Goal: Check status: Check status

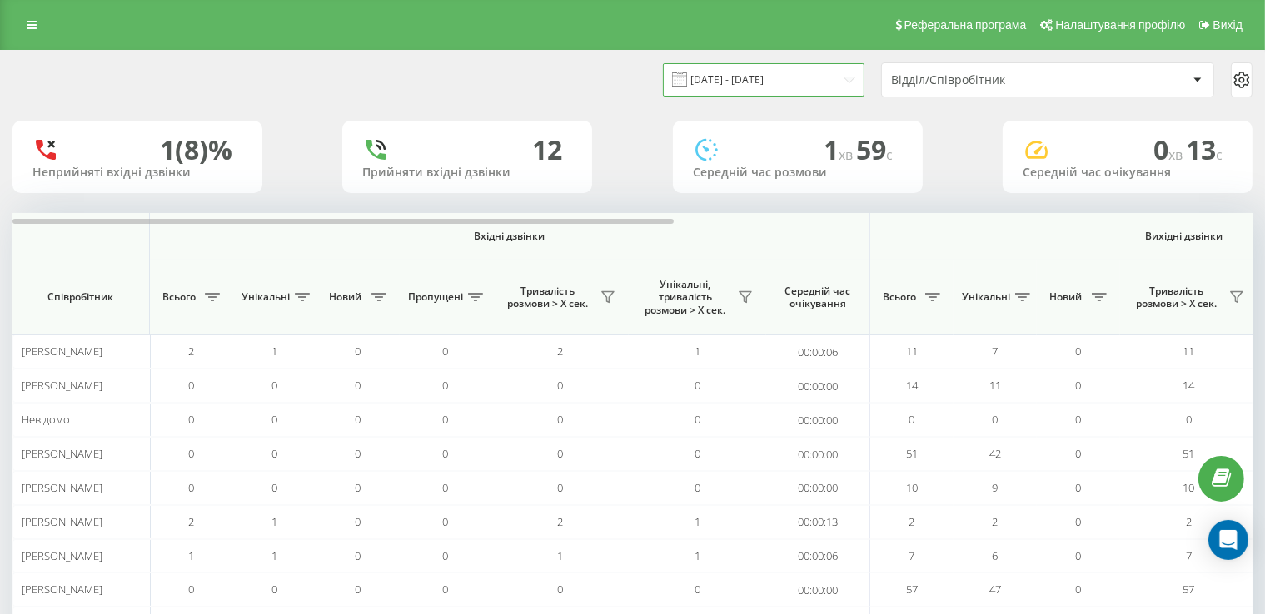
click at [755, 81] on input "[DATE] - [DATE]" at bounding box center [763, 79] width 201 height 32
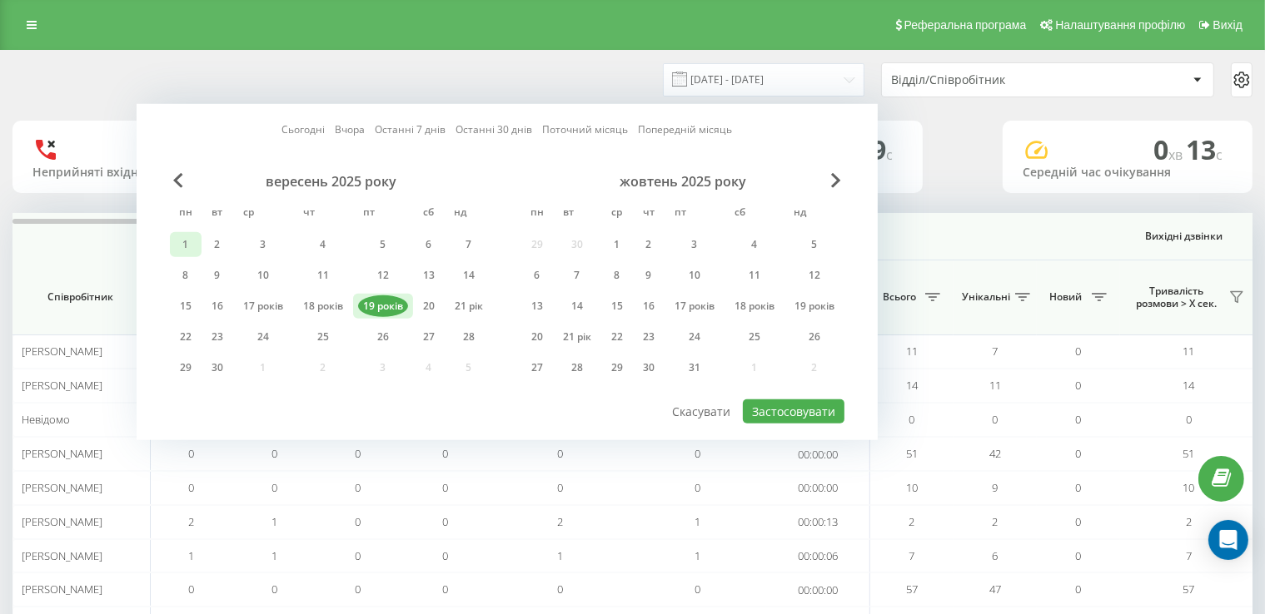
click at [183, 244] on font "1" at bounding box center [186, 244] width 6 height 14
click at [180, 337] on font "22" at bounding box center [186, 337] width 12 height 14
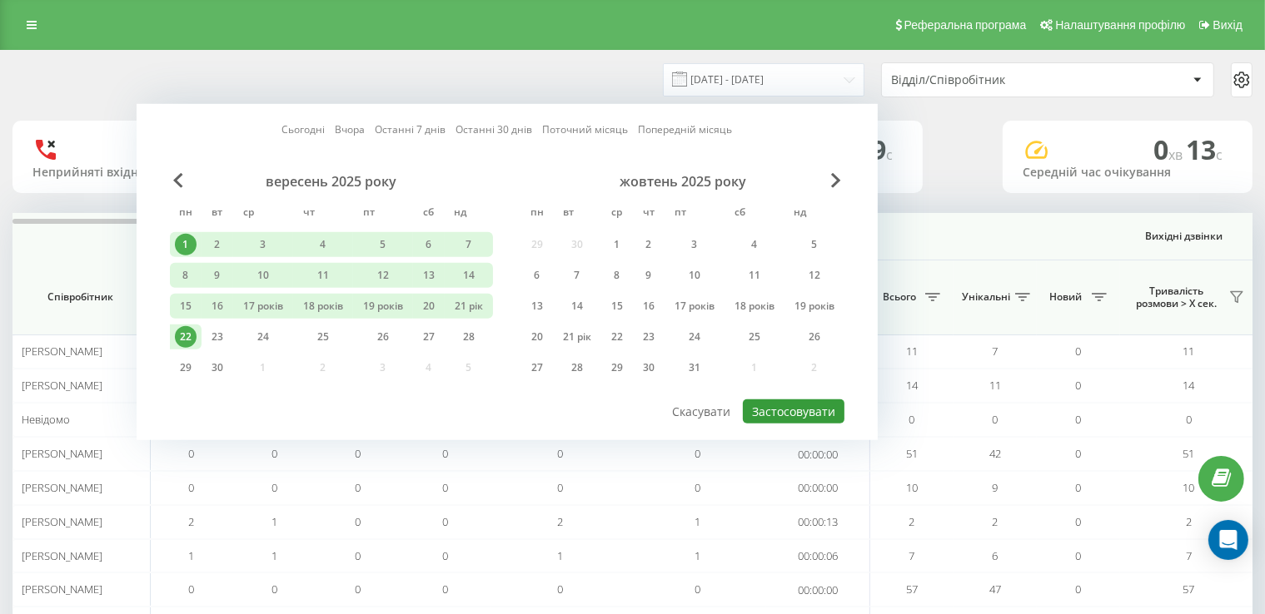
click at [828, 404] on font "Застосовувати" at bounding box center [793, 412] width 83 height 16
type input "[DATE] - [DATE]"
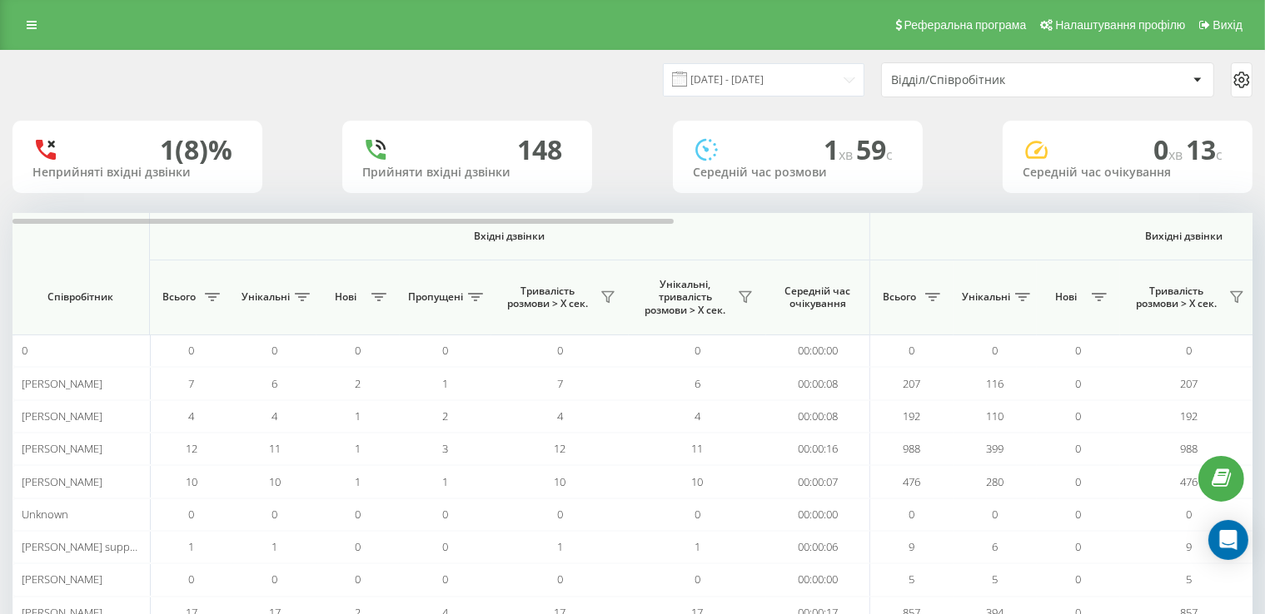
click at [981, 83] on font "Відділ/Співробітник" at bounding box center [948, 80] width 114 height 16
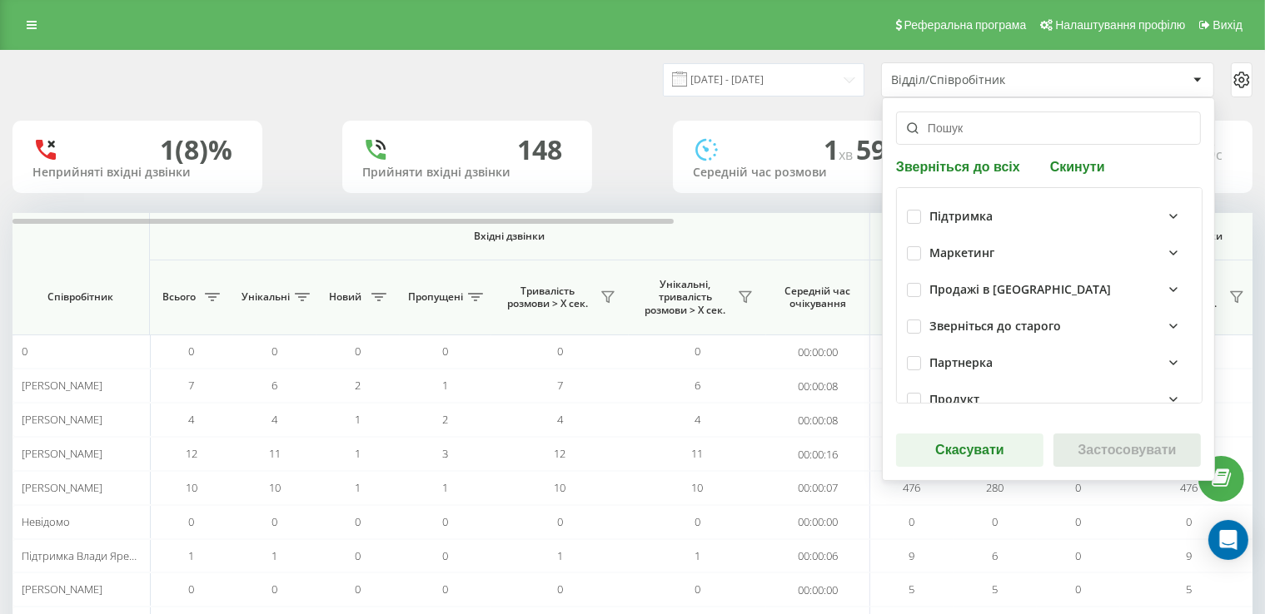
click at [967, 131] on input "text" at bounding box center [1048, 128] width 305 height 33
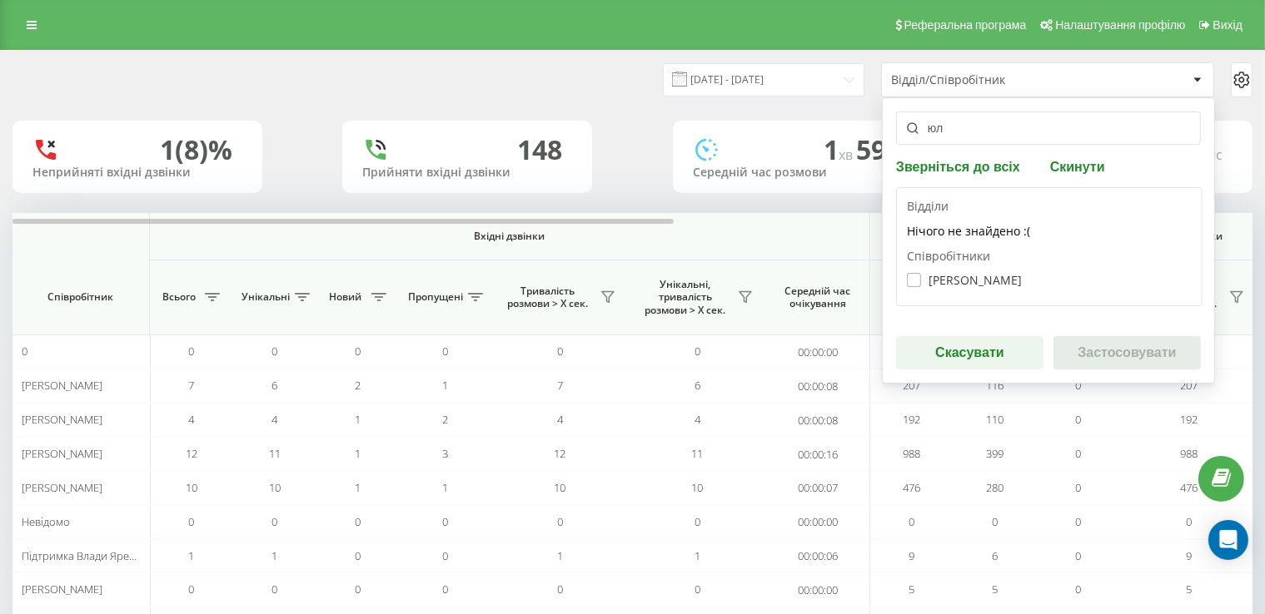
type input "юл"
click at [976, 278] on font "[PERSON_NAME]" at bounding box center [974, 280] width 93 height 16
checkbox input "true"
click at [1132, 356] on font "Застосовувати" at bounding box center [1126, 353] width 98 height 14
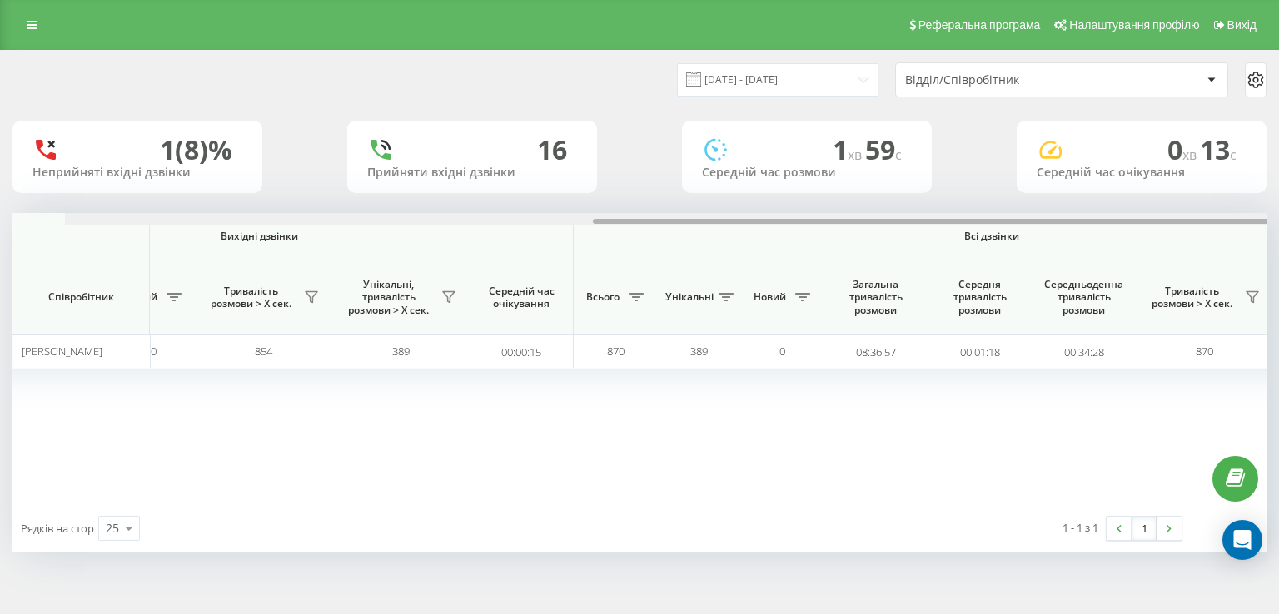
scroll to position [0, 1069]
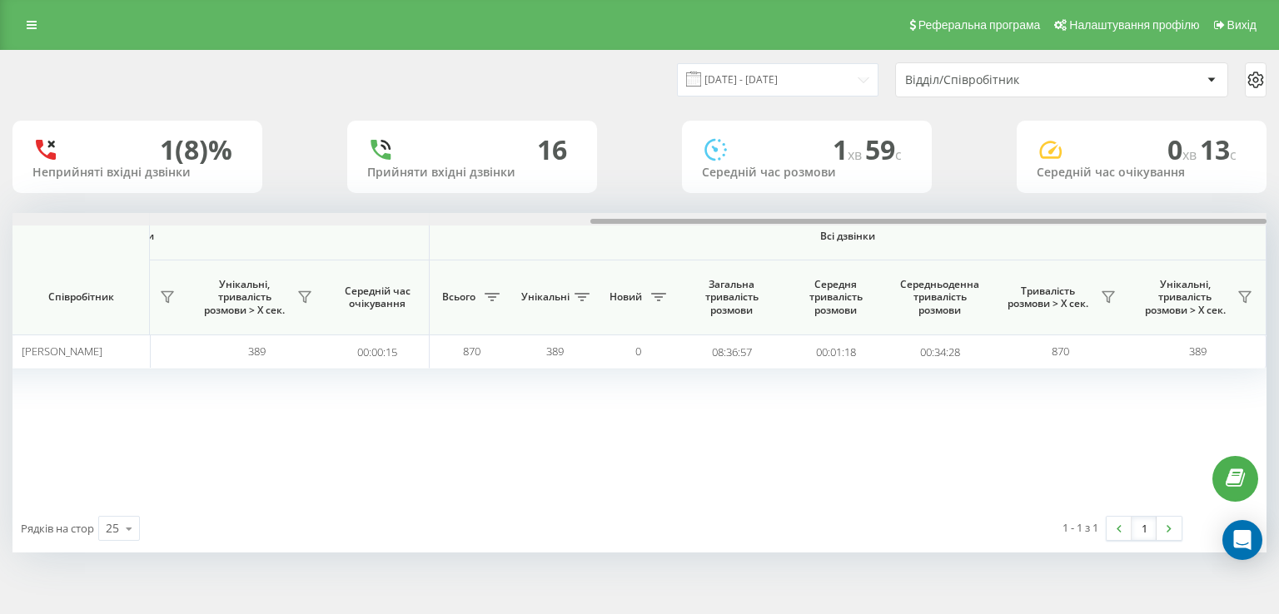
drag, startPoint x: 606, startPoint y: 219, endPoint x: 1193, endPoint y: 236, distance: 587.2
click at [1193, 236] on div "Вхідні дзвінки Вихідні дзвінки Всі дзвінки Співробітник Всього Унікальні Новий …" at bounding box center [639, 358] width 1254 height 291
